Goal: Find contact information: Find contact information

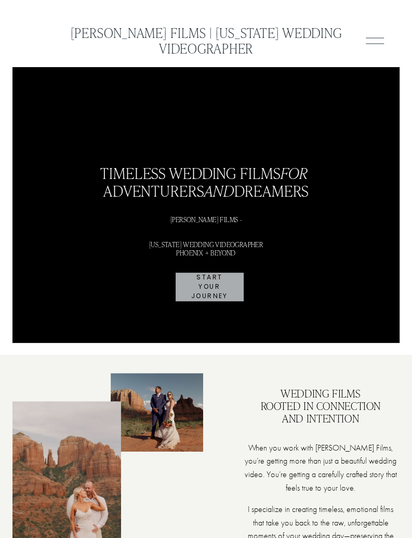
click at [0, 0] on link "Contact" at bounding box center [0, 0] width 0 height 0
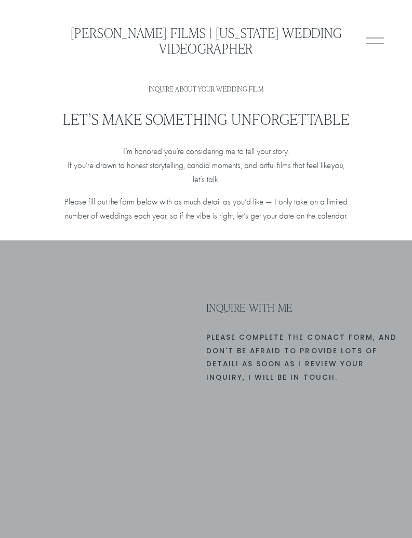
click at [331, 94] on div "Inquire About Your Wedding Film Let’s Make Something Unforgettable I’m honored …" at bounding box center [205, 154] width 289 height 138
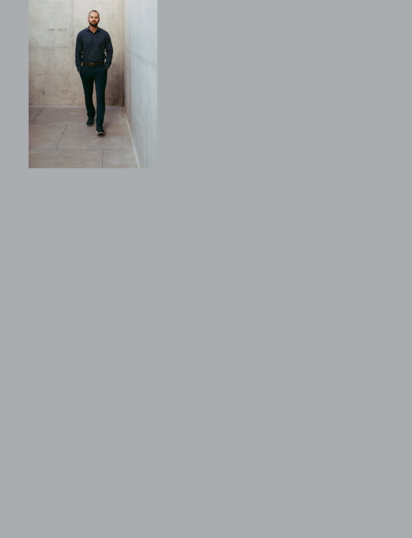
scroll to position [866, 0]
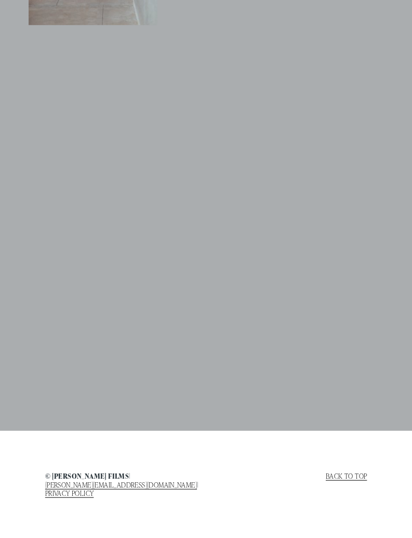
click at [231, 461] on div at bounding box center [206, 484] width 412 height 108
click at [353, 479] on link "Back to top" at bounding box center [346, 475] width 41 height 8
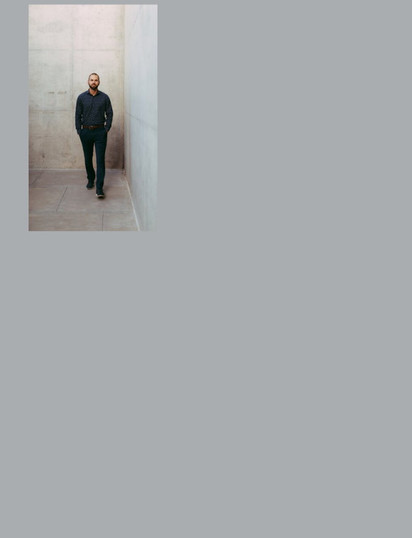
scroll to position [635, 0]
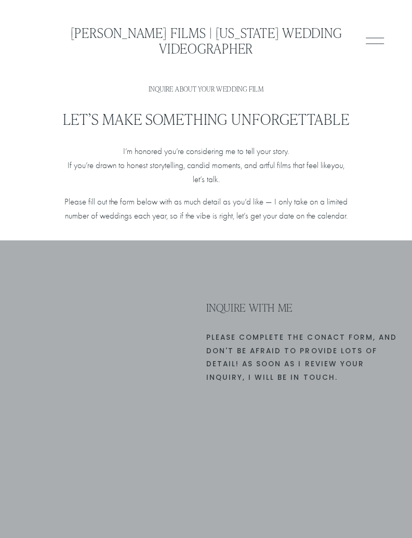
click at [0, 0] on link "About" at bounding box center [0, 0] width 0 height 0
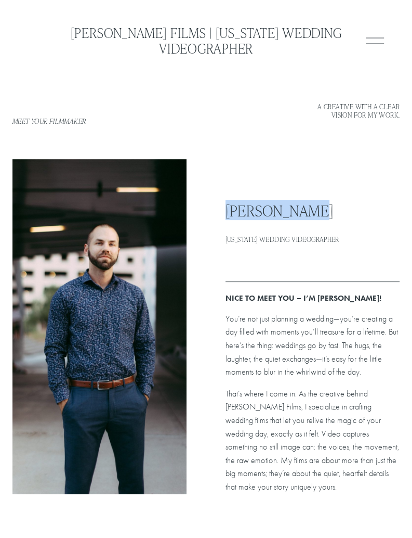
drag, startPoint x: 333, startPoint y: 209, endPoint x: 224, endPoint y: 212, distance: 109.2
copy h2 "[PERSON_NAME]"
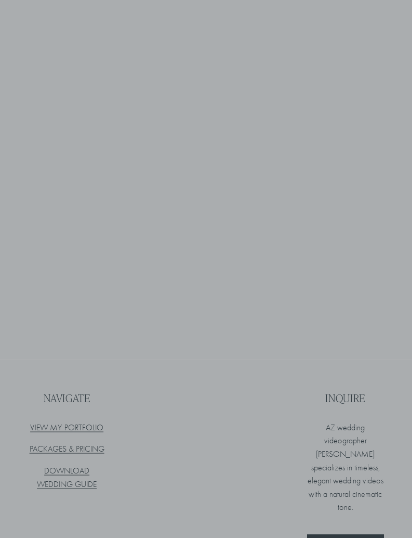
scroll to position [2885, 0]
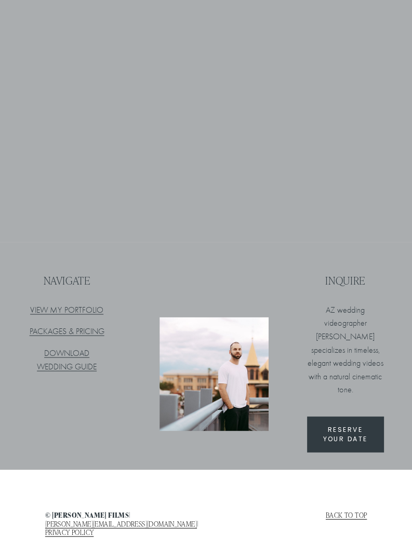
click at [250, 469] on div at bounding box center [206, 523] width 412 height 108
